Goal: Transaction & Acquisition: Book appointment/travel/reservation

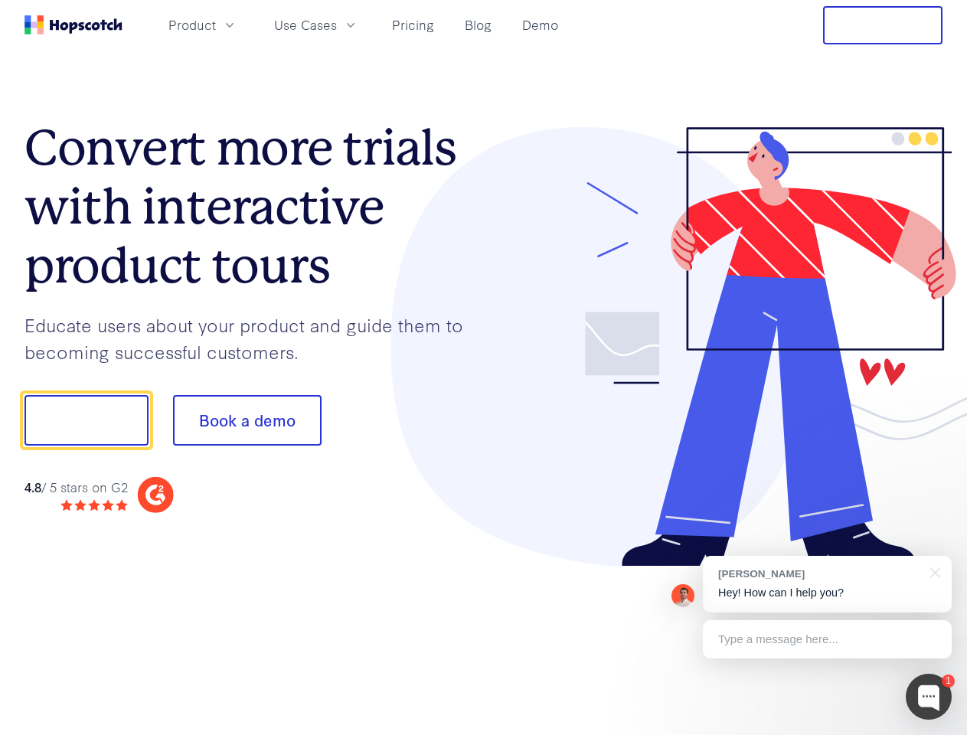
click at [484, 367] on div at bounding box center [713, 347] width 459 height 440
click at [216, 24] on span "Product" at bounding box center [191, 24] width 47 height 19
click at [337, 24] on span "Use Cases" at bounding box center [305, 24] width 63 height 19
click at [883, 25] on button "Free Trial" at bounding box center [882, 25] width 119 height 38
click at [86, 420] on button "Show me!" at bounding box center [86, 420] width 124 height 51
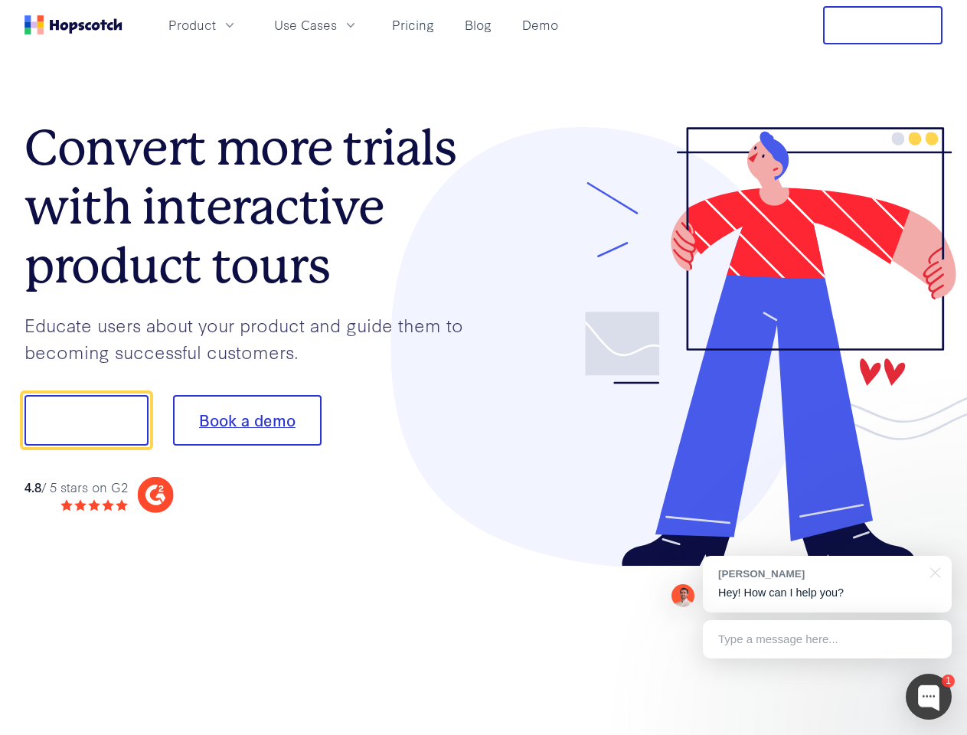
click at [247, 420] on button "Book a demo" at bounding box center [247, 420] width 149 height 51
click at [929, 697] on div at bounding box center [929, 697] width 46 height 46
click at [827, 584] on div "[PERSON_NAME] Hey! How can I help you?" at bounding box center [827, 584] width 249 height 57
click at [932, 571] on div at bounding box center [808, 418] width 287 height 511
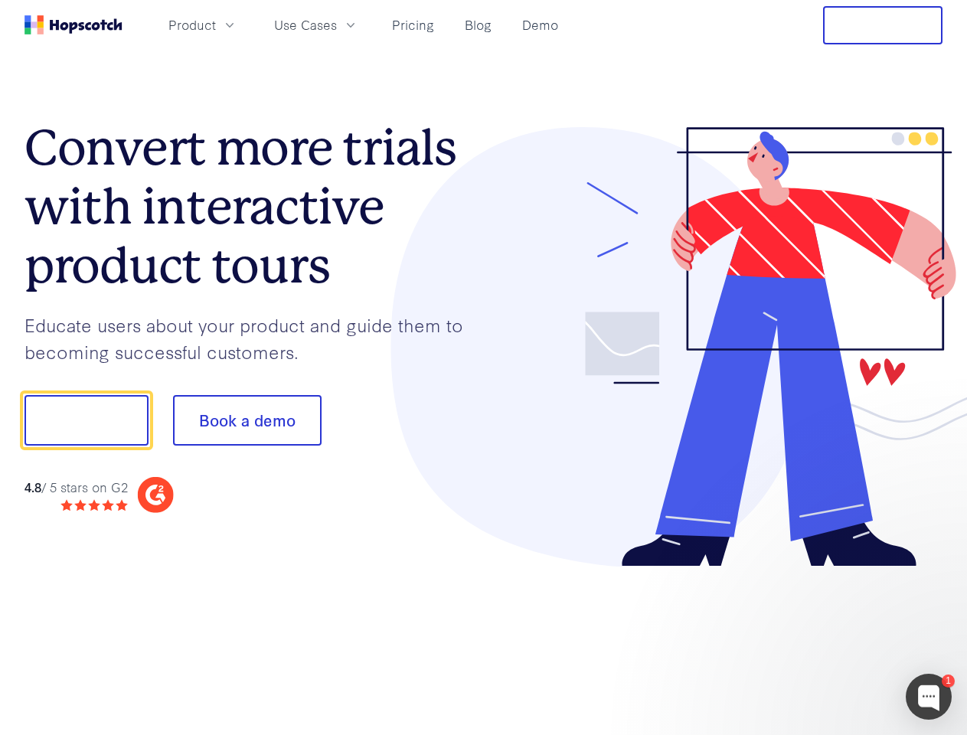
click at [827, 639] on div at bounding box center [808, 520] width 287 height 305
